Goal: Task Accomplishment & Management: Manage account settings

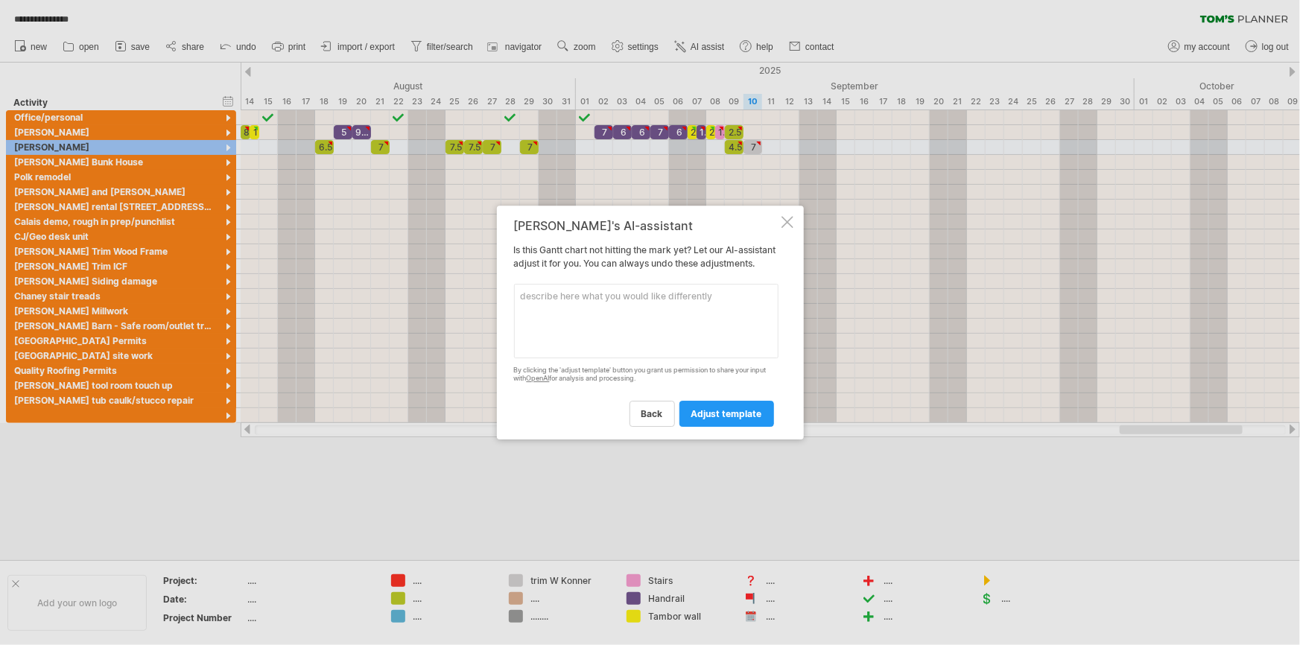
click at [555, 304] on textarea at bounding box center [646, 321] width 265 height 75
type textarea "project activity"
click at [722, 417] on span "adjust template" at bounding box center [727, 413] width 71 height 11
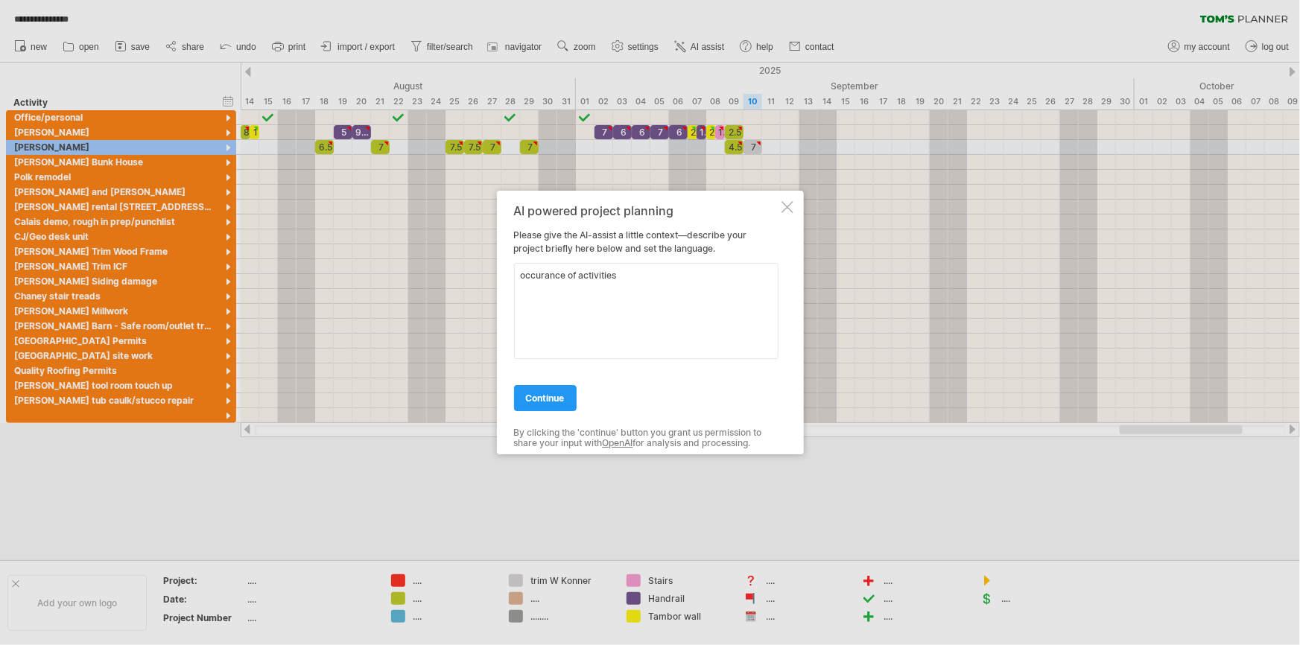
click at [546, 276] on textarea "occurance of activities" at bounding box center [646, 311] width 265 height 96
type textarea "occurrence of activities"
click at [553, 393] on span "continue" at bounding box center [545, 398] width 39 height 11
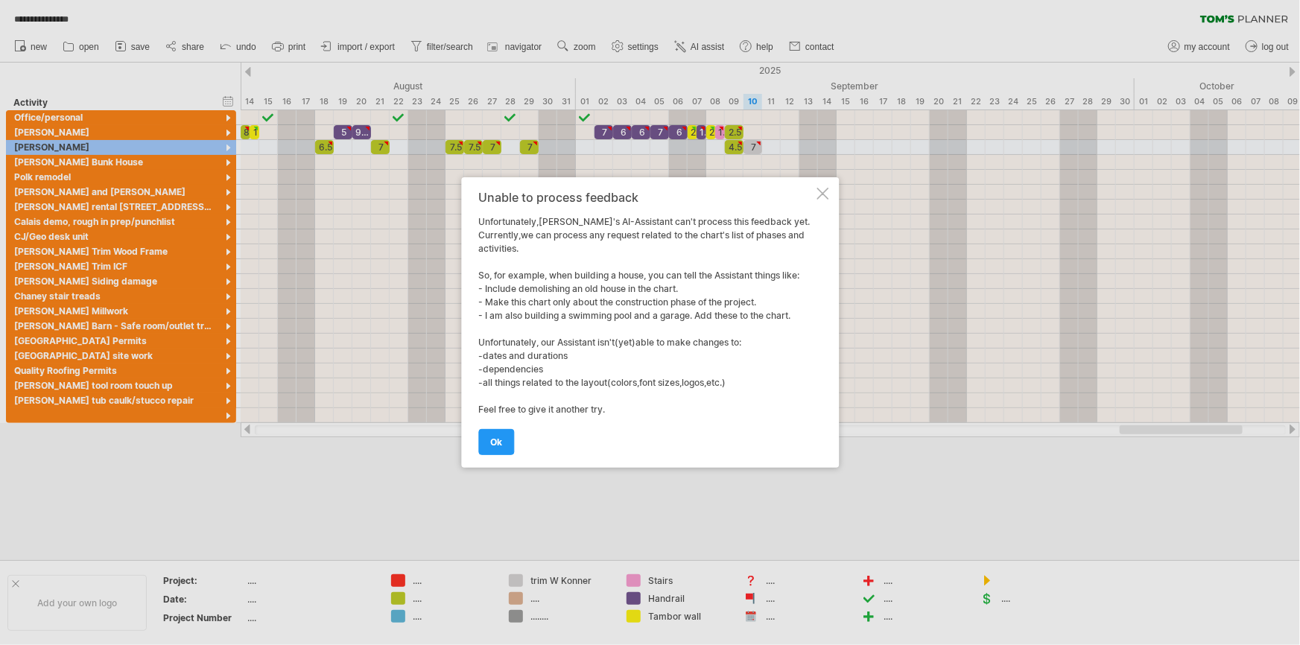
click at [826, 195] on div at bounding box center [823, 194] width 12 height 12
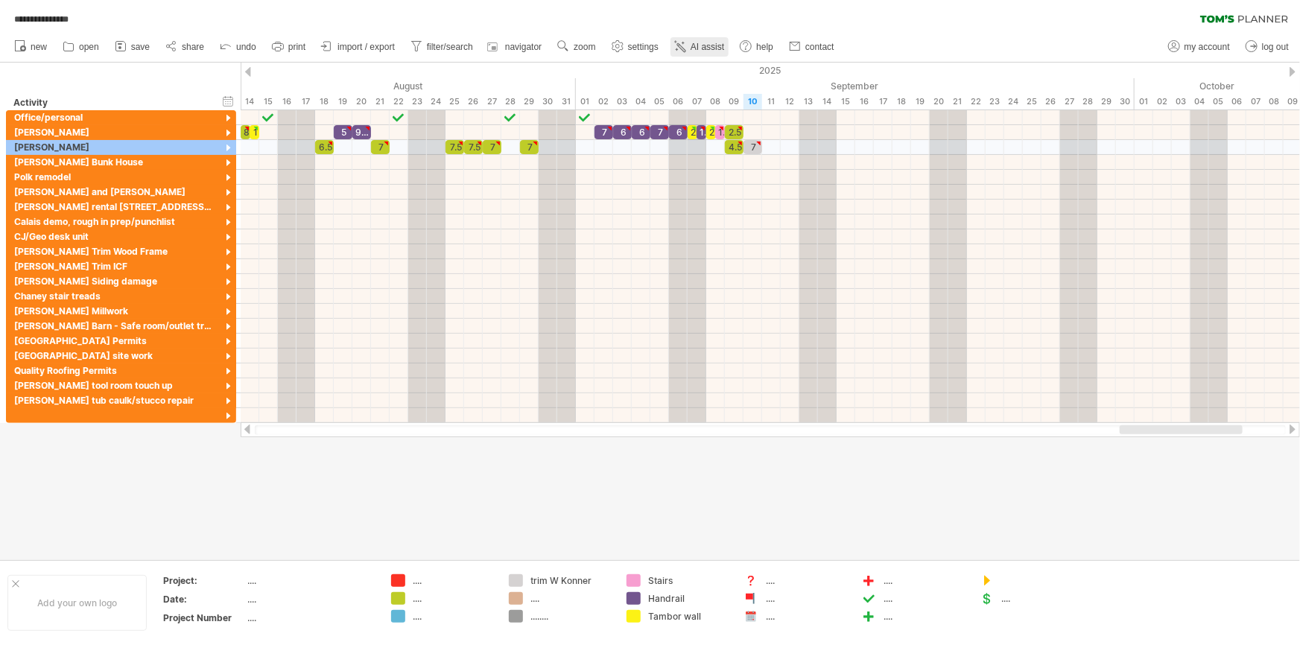
click at [713, 46] on span "AI assist" at bounding box center [708, 47] width 34 height 10
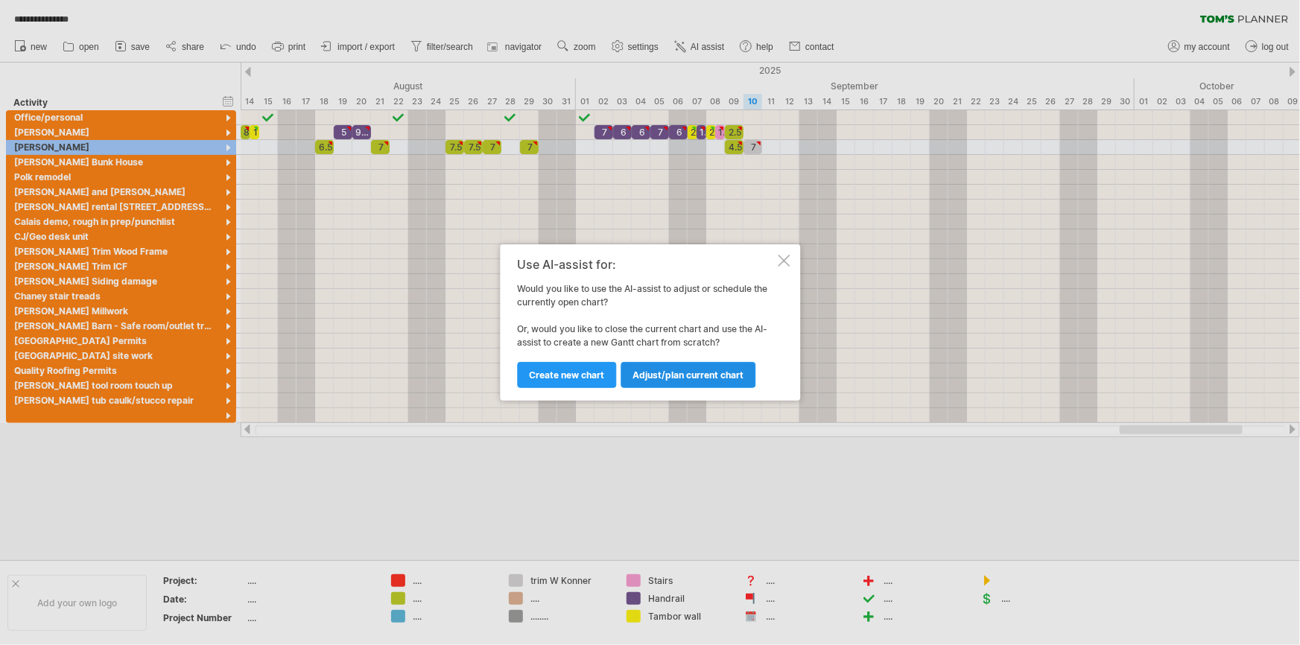
click at [674, 375] on span "Adjust/plan current chart" at bounding box center [688, 375] width 111 height 11
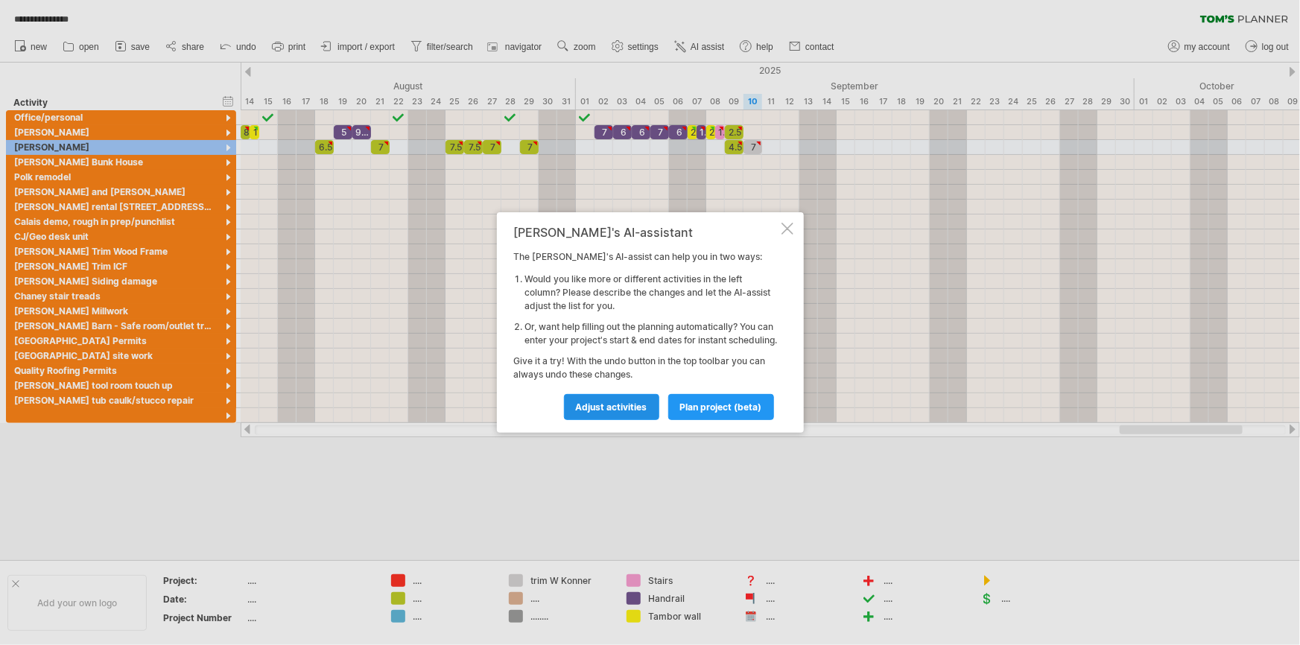
click at [625, 411] on span "Adjust activities" at bounding box center [612, 407] width 72 height 11
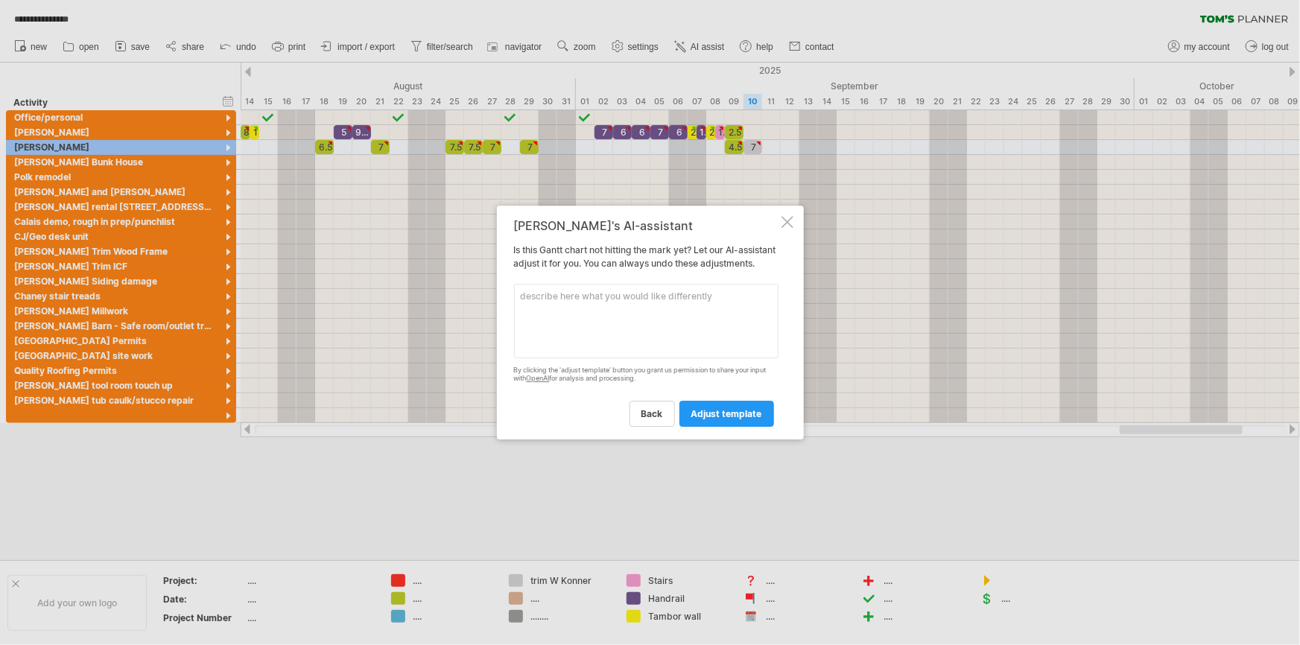
click at [566, 305] on textarea at bounding box center [646, 321] width 265 height 75
type textarea "eliminate any projects over [DEMOGRAPHIC_DATA]"
click at [721, 411] on link "adjust template" at bounding box center [727, 414] width 95 height 26
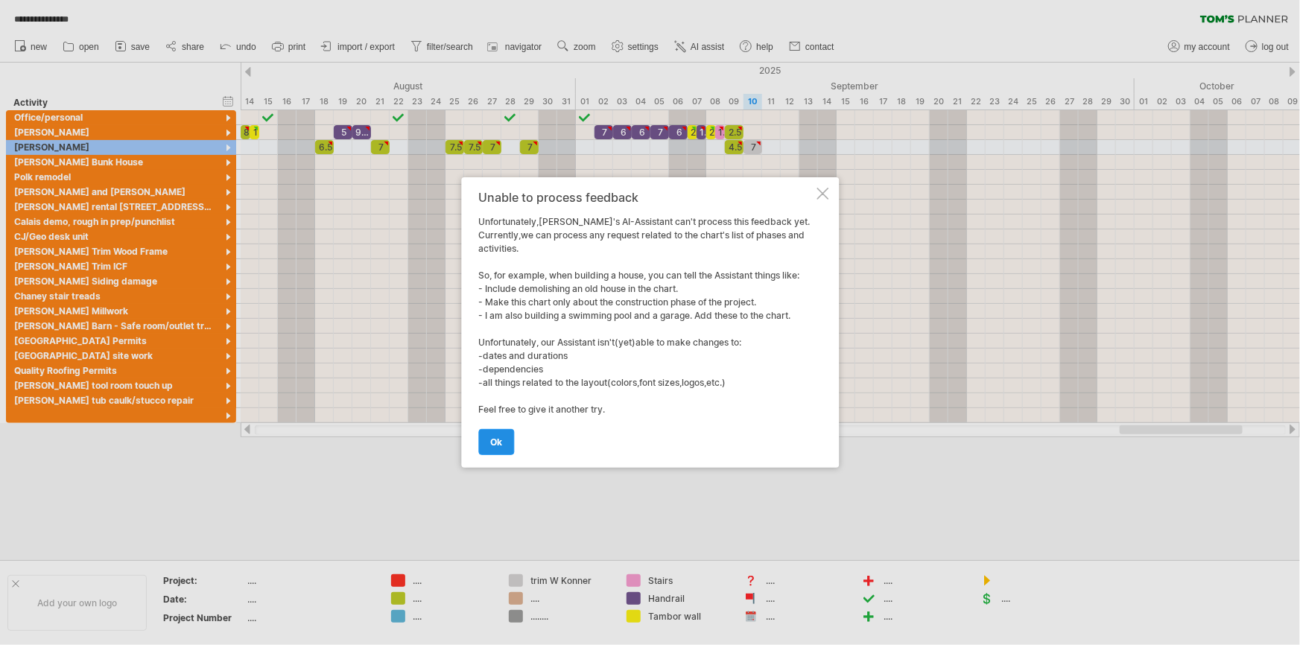
click at [507, 441] on link "ok" at bounding box center [496, 442] width 36 height 26
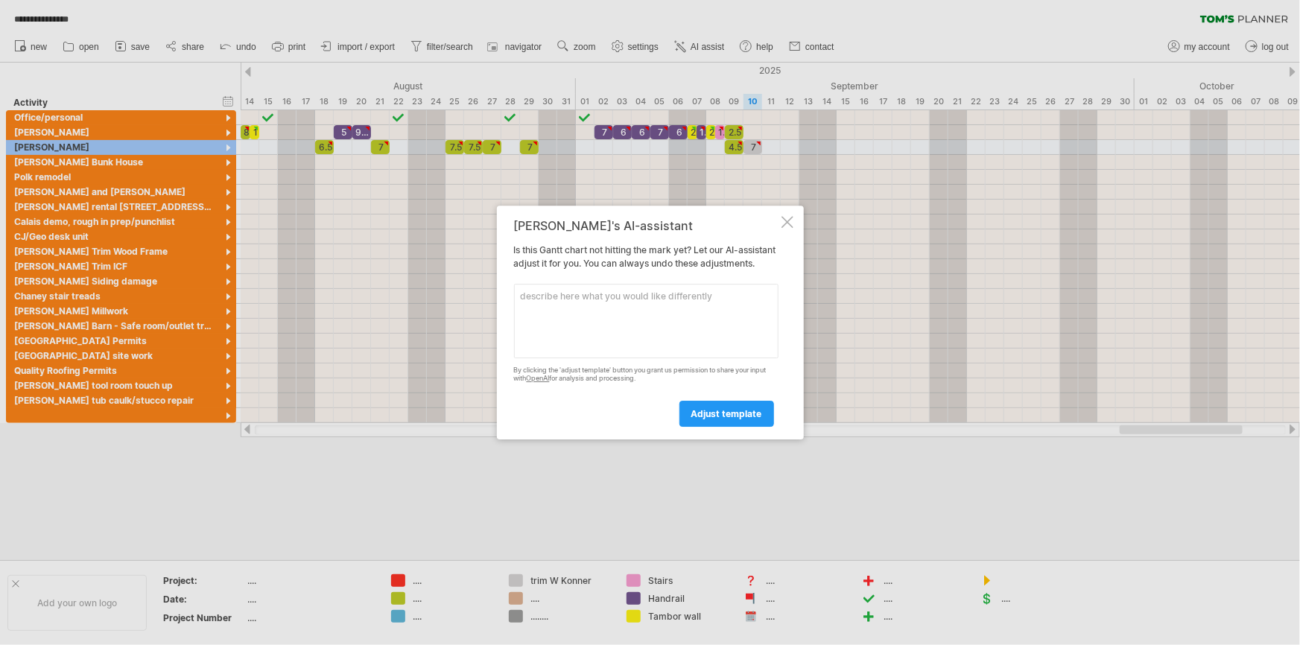
click at [790, 218] on div at bounding box center [788, 222] width 12 height 12
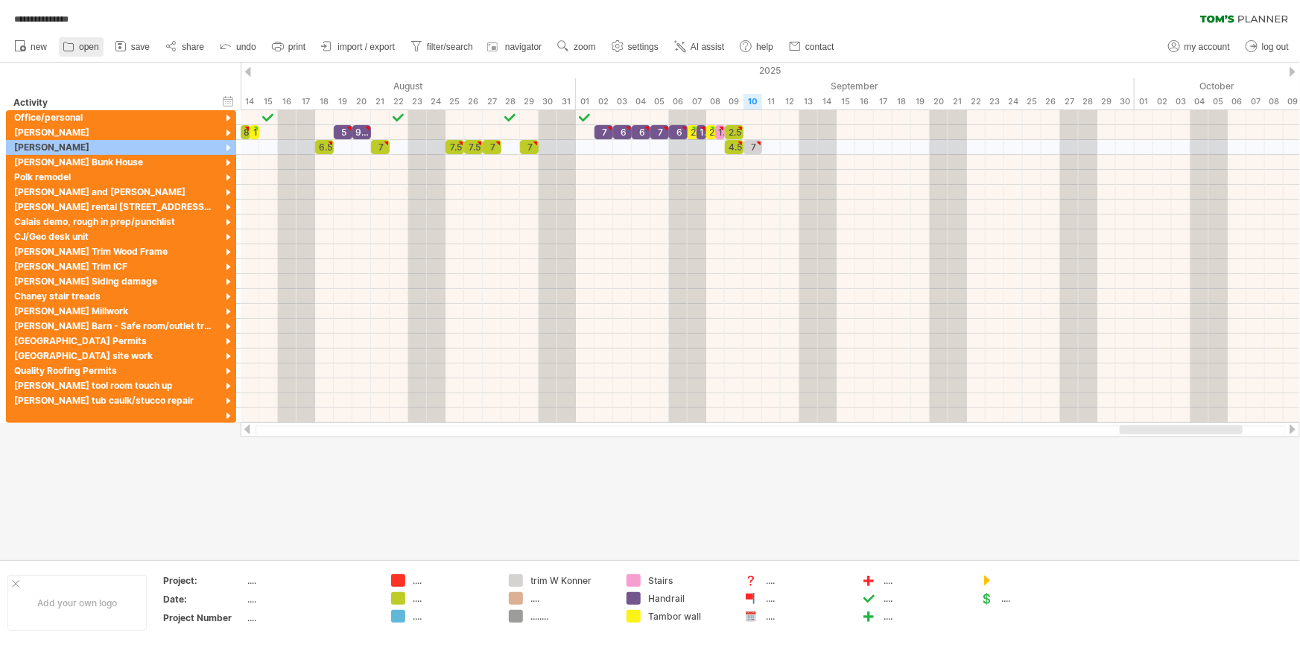
click at [81, 47] on span "open" at bounding box center [89, 47] width 20 height 10
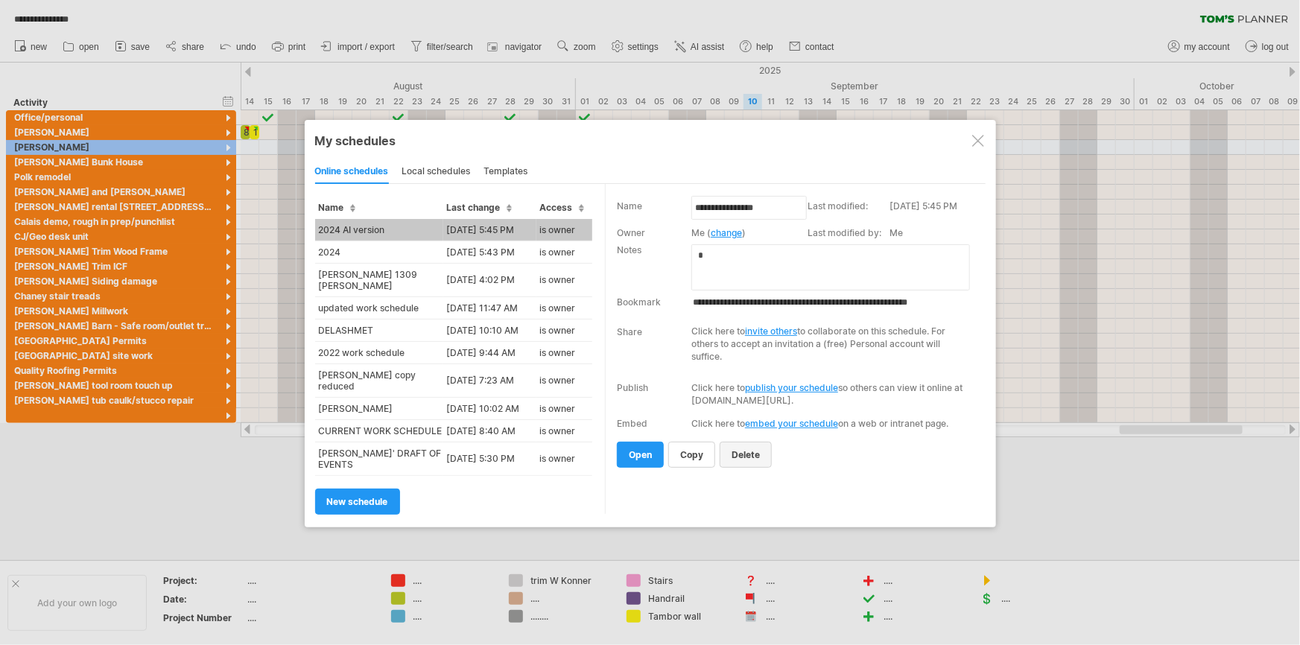
click at [749, 455] on span "delete" at bounding box center [746, 454] width 28 height 11
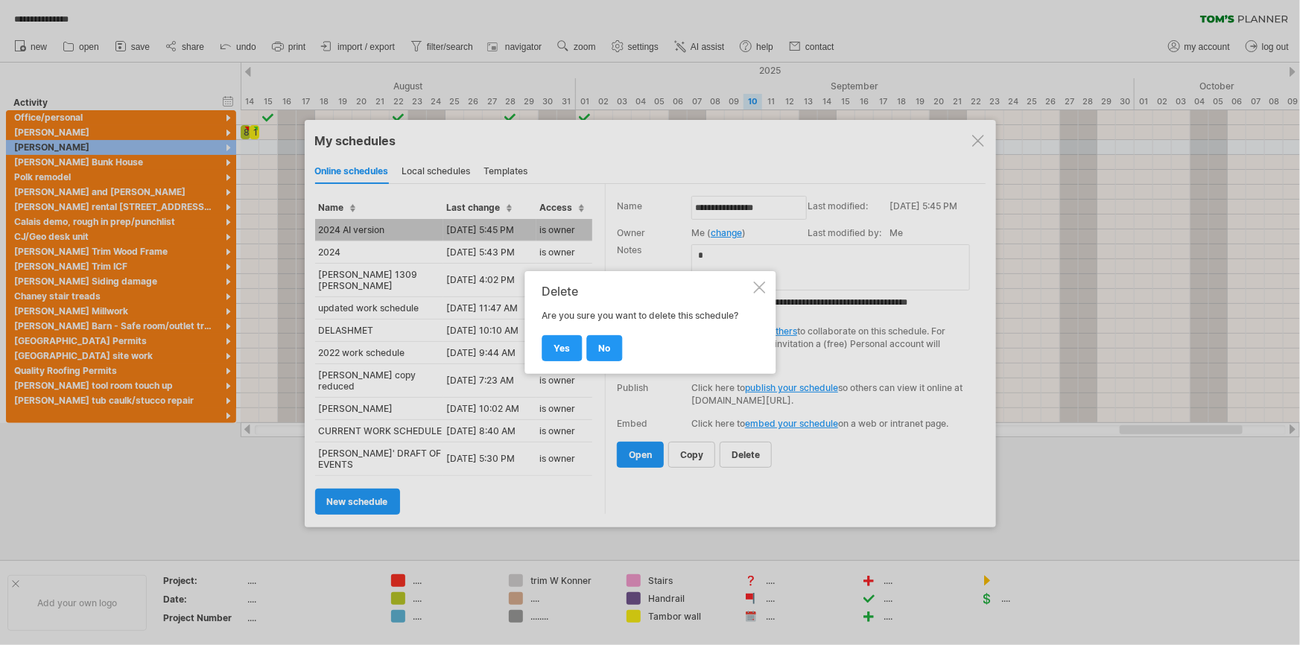
click at [560, 345] on span "yes" at bounding box center [562, 348] width 16 height 11
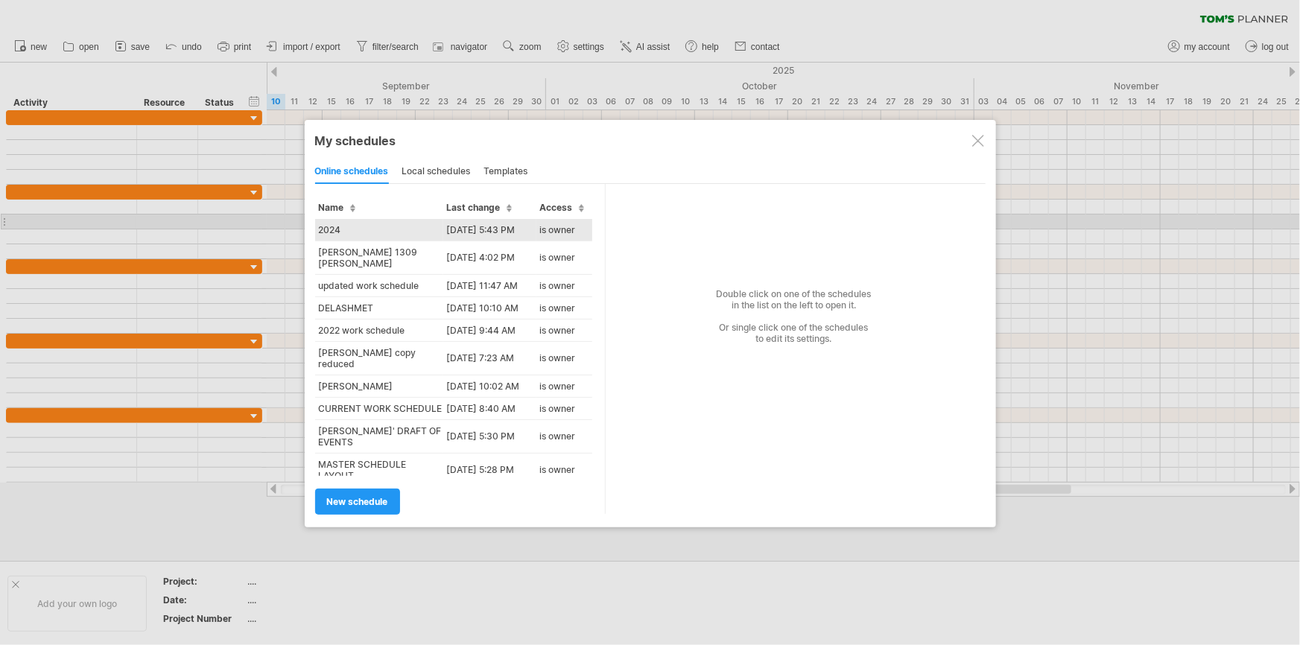
click at [357, 227] on td "2024" at bounding box center [379, 230] width 128 height 22
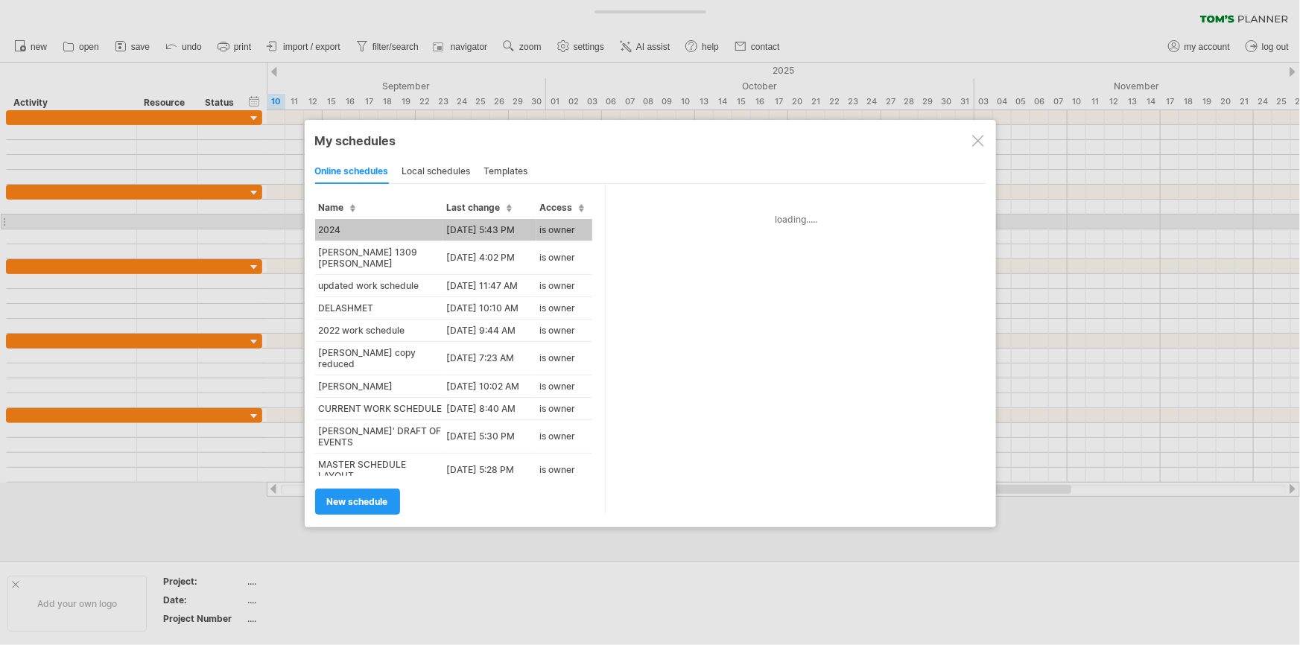
type input "****"
type input "**********"
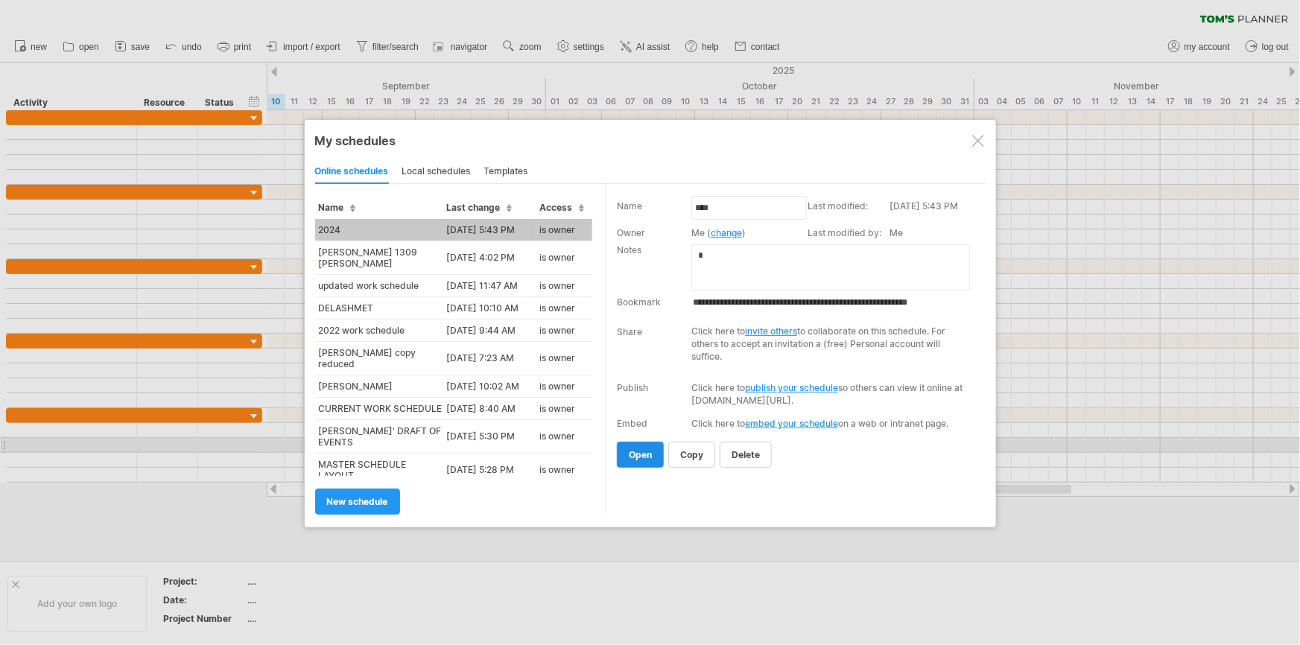
click at [645, 449] on span "open" at bounding box center [640, 454] width 23 height 11
